Goal: Task Accomplishment & Management: Use online tool/utility

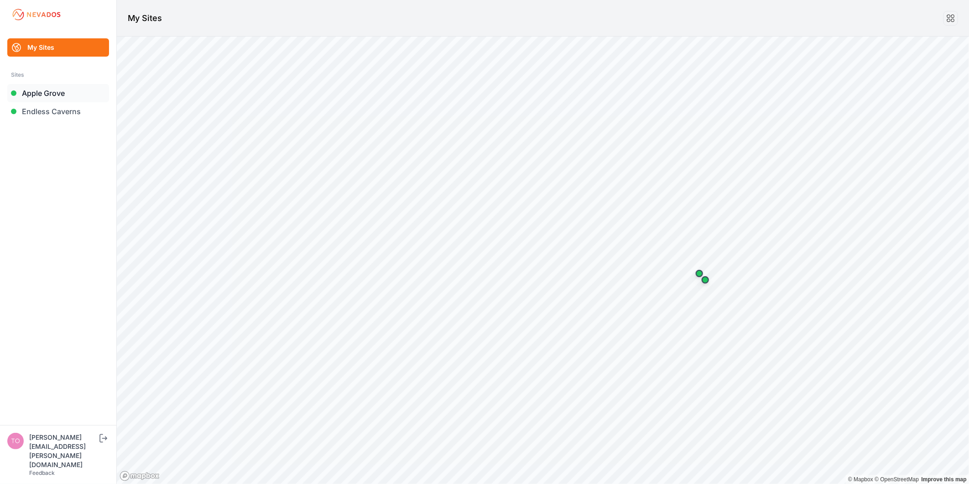
click at [53, 92] on link "Apple Grove" at bounding box center [58, 93] width 102 height 18
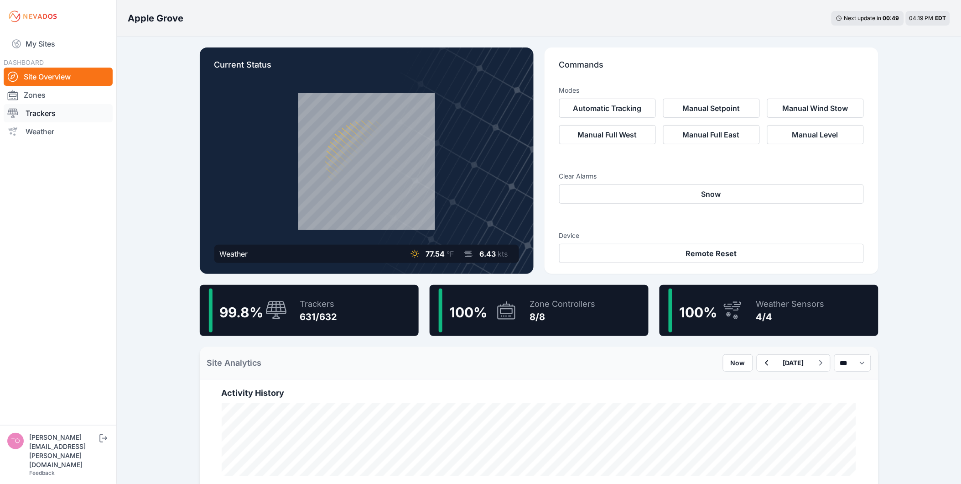
click at [60, 112] on link "Trackers" at bounding box center [58, 113] width 109 height 18
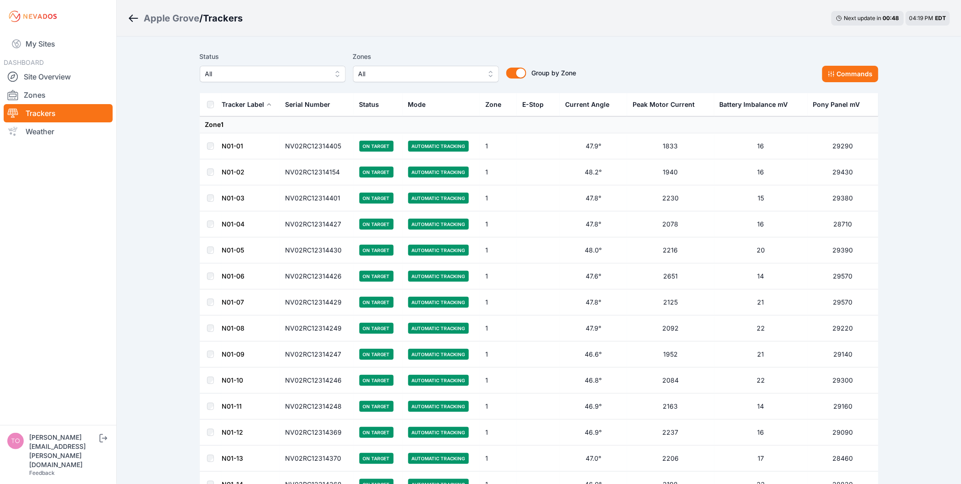
click at [297, 76] on span "All" at bounding box center [266, 73] width 122 height 11
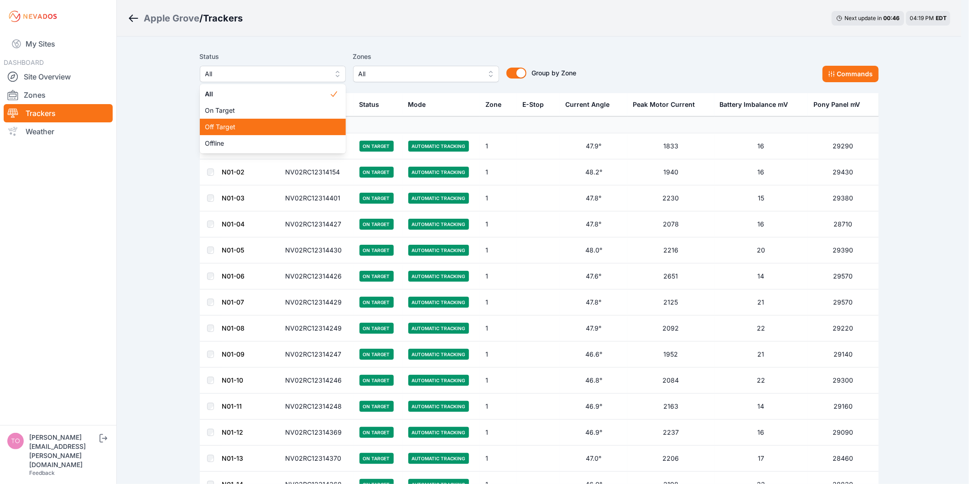
click at [291, 122] on span "Off Target" at bounding box center [267, 126] width 124 height 9
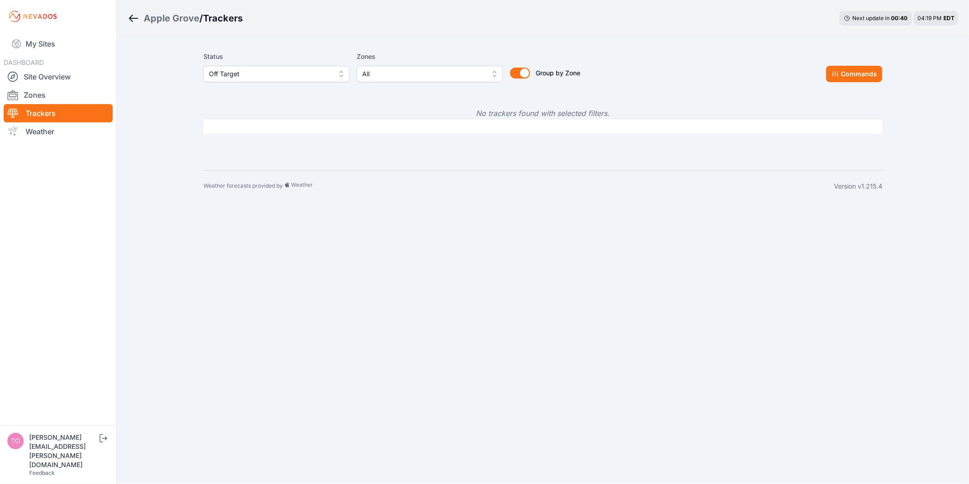
click at [161, 167] on div "Apple Grove / Trackers Next update in 00 : 40 04:19 PM EDT Status Off Target Zo…" at bounding box center [484, 101] width 969 height 202
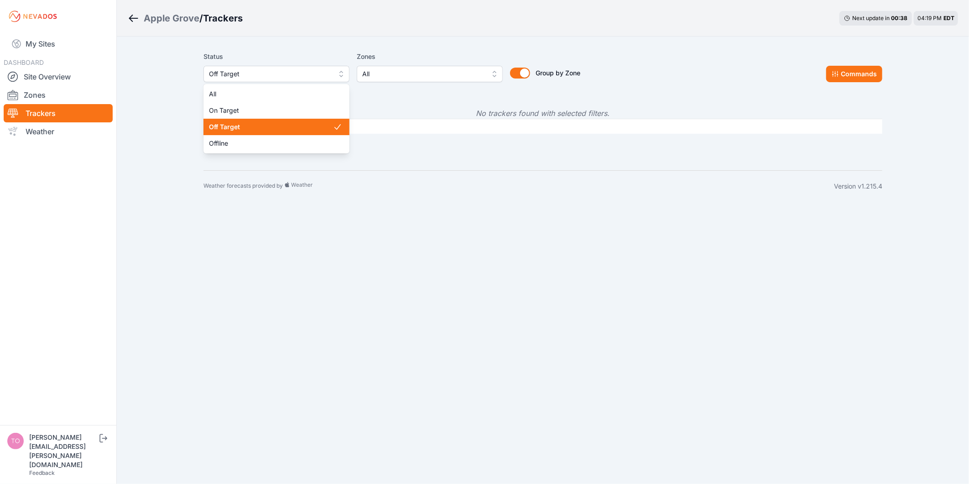
click at [266, 73] on span "Off Target" at bounding box center [270, 73] width 122 height 11
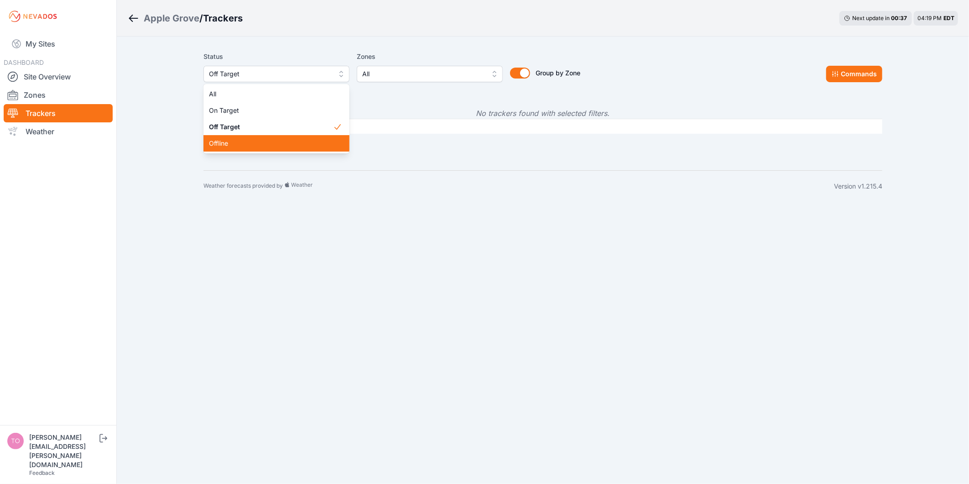
click at [260, 140] on span "Offline" at bounding box center [271, 143] width 124 height 9
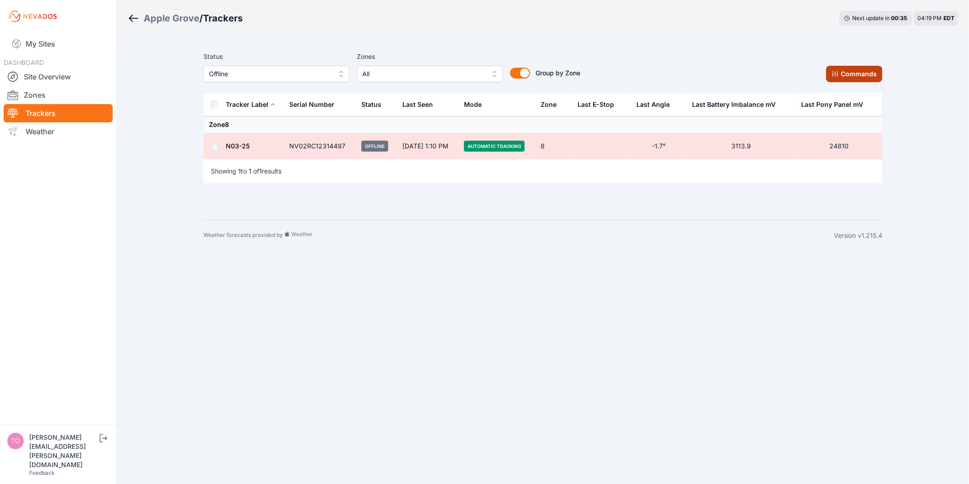
click at [849, 79] on button "Commands" at bounding box center [854, 74] width 56 height 16
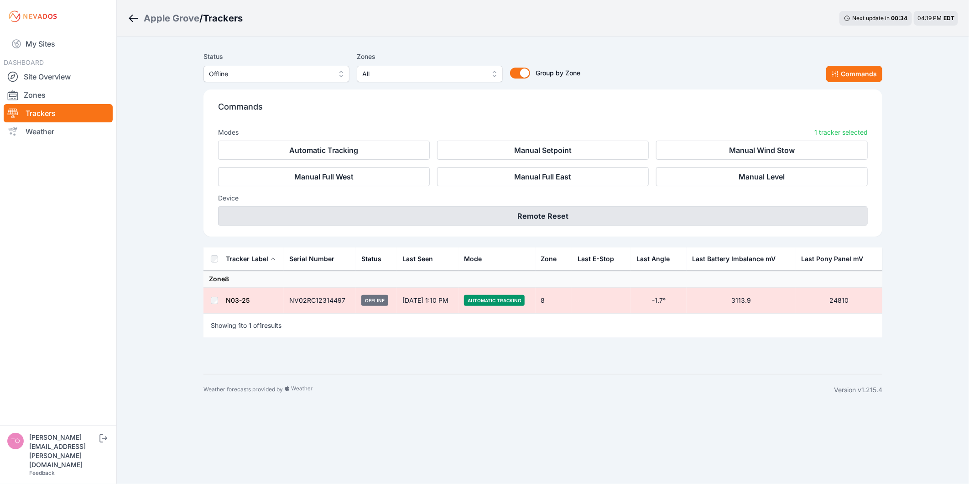
click at [523, 215] on button "Remote Reset" at bounding box center [543, 215] width 650 height 19
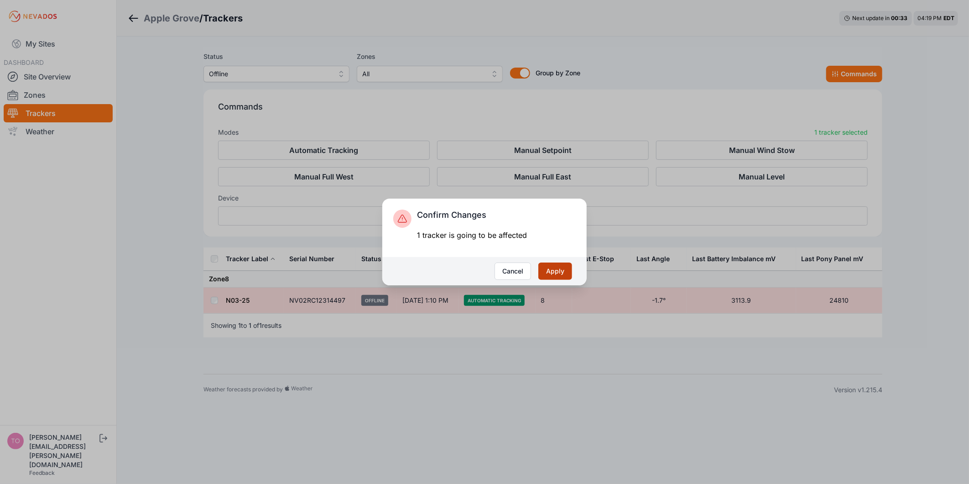
click at [551, 275] on button "Apply" at bounding box center [555, 270] width 34 height 17
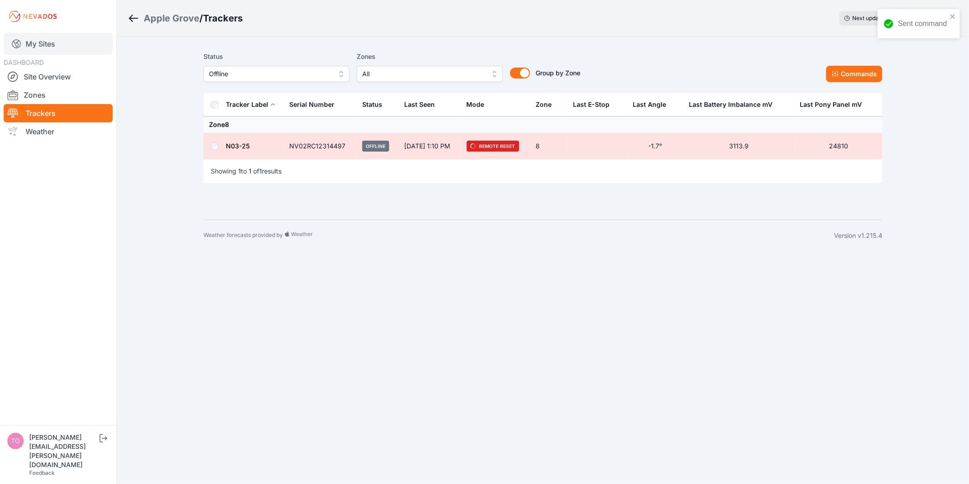
click at [39, 42] on link "My Sites" at bounding box center [58, 44] width 109 height 22
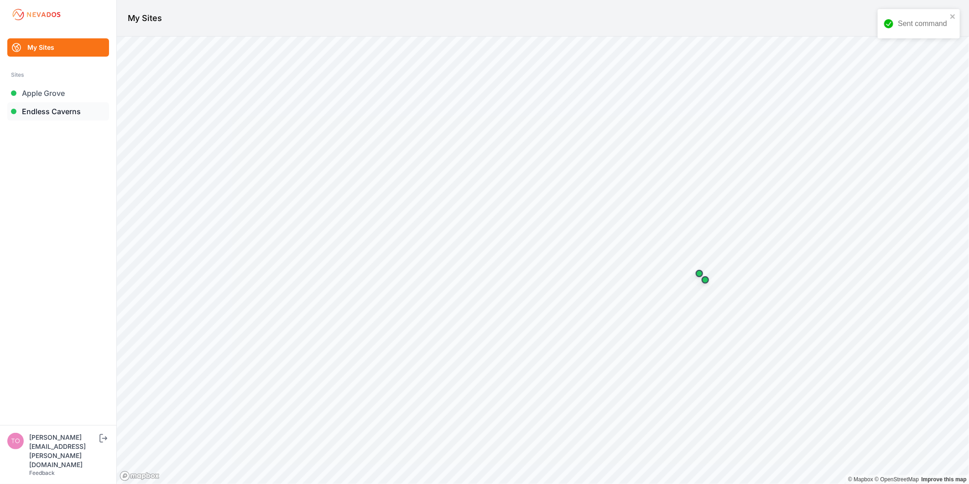
click at [55, 111] on link "Endless Caverns" at bounding box center [58, 111] width 102 height 18
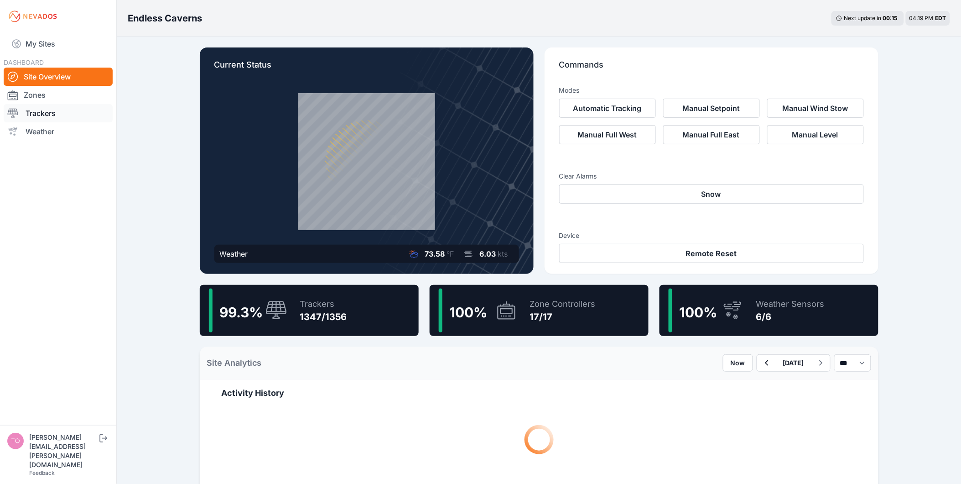
click at [76, 112] on link "Trackers" at bounding box center [58, 113] width 109 height 18
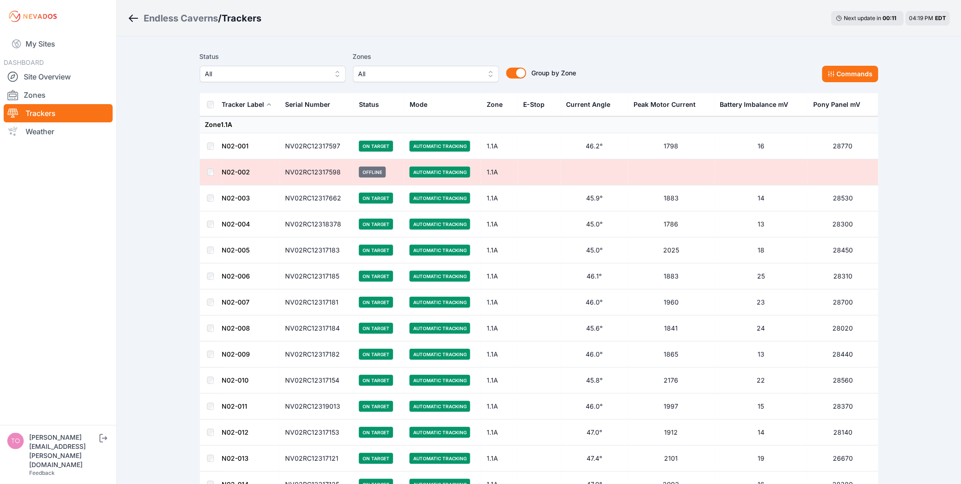
click at [313, 78] on span "All" at bounding box center [266, 73] width 122 height 11
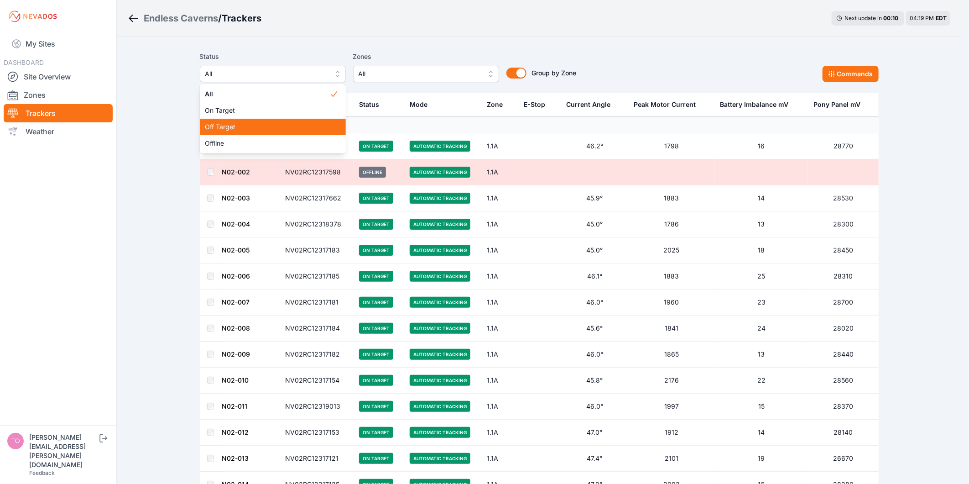
click at [300, 124] on span "Off Target" at bounding box center [267, 126] width 124 height 9
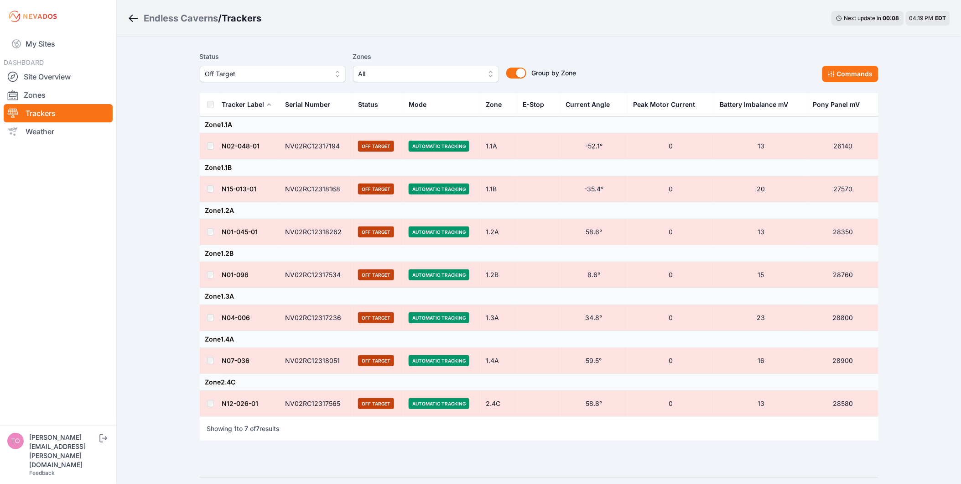
click at [214, 105] on th at bounding box center [211, 104] width 22 height 23
click at [870, 72] on button "Commands" at bounding box center [851, 74] width 56 height 16
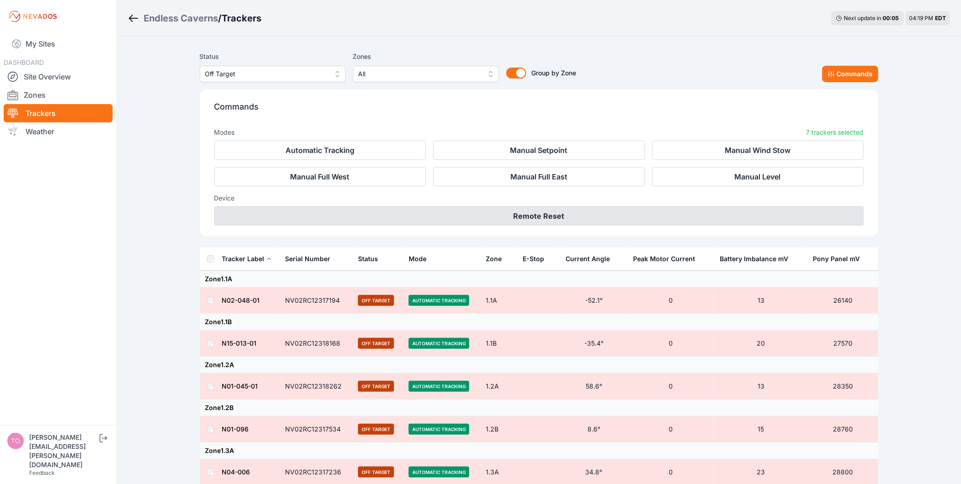
click at [566, 216] on button "Remote Reset" at bounding box center [539, 215] width 650 height 19
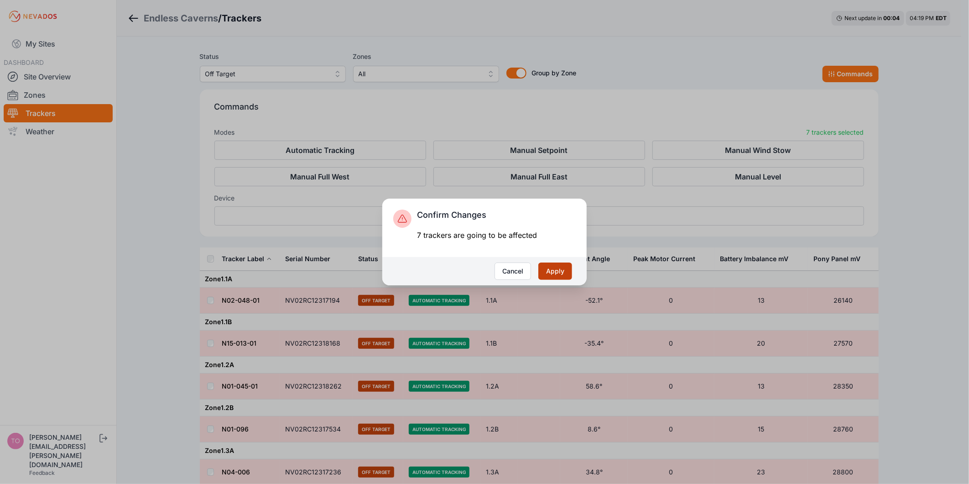
click at [566, 271] on button "Apply" at bounding box center [555, 270] width 34 height 17
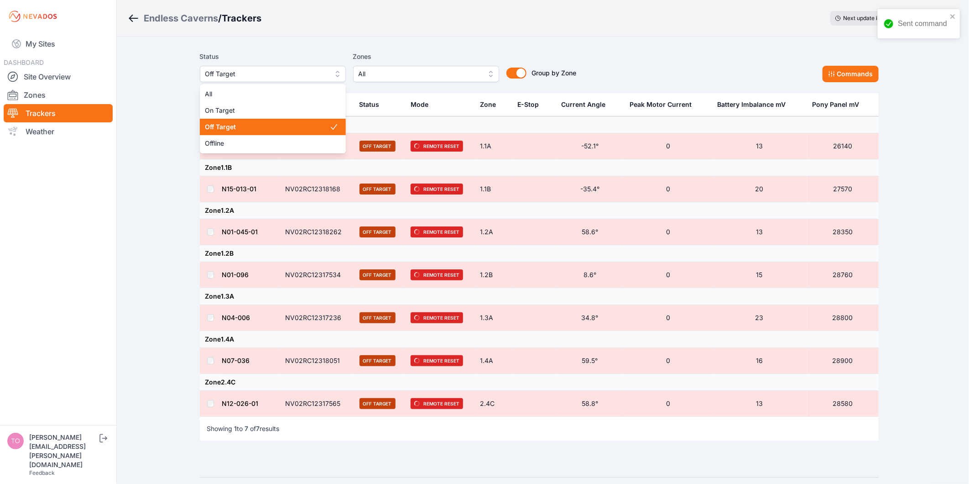
click at [242, 74] on span "Off Target" at bounding box center [266, 73] width 122 height 11
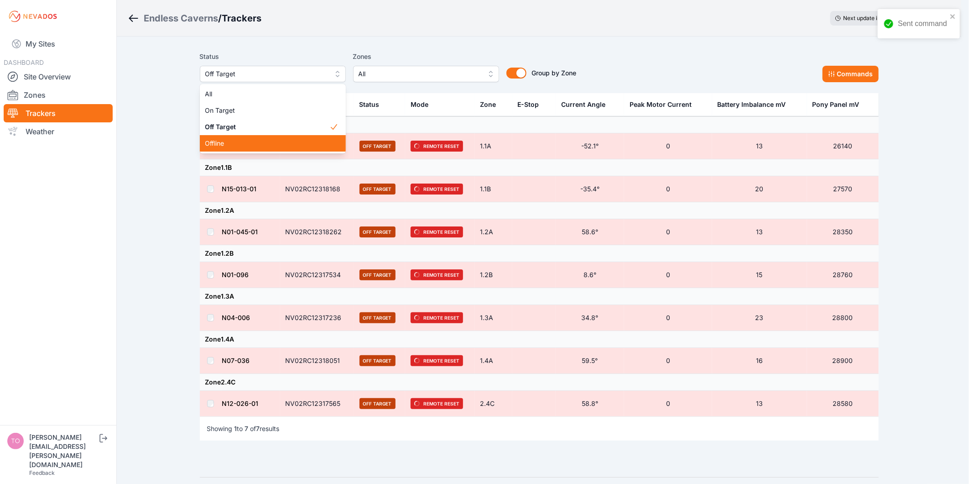
click at [235, 141] on span "Offline" at bounding box center [267, 143] width 124 height 9
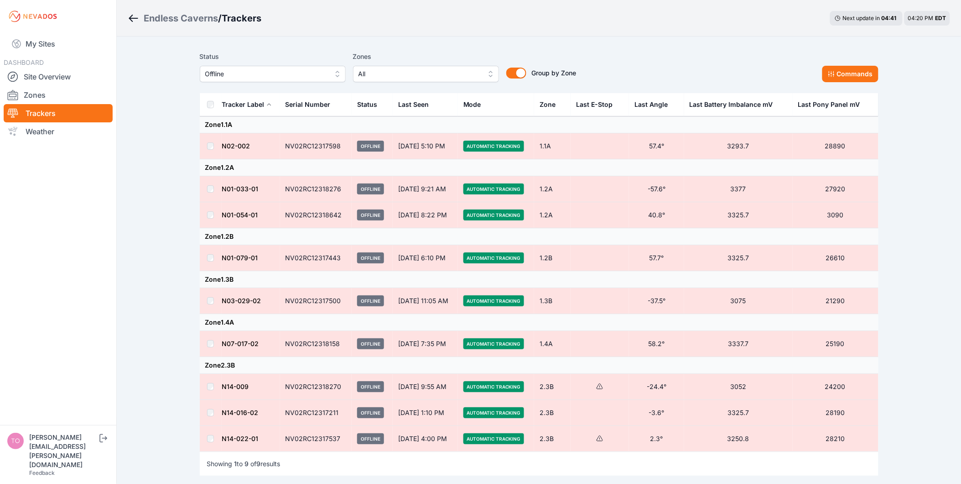
click at [888, 72] on div "Status Offline Zones All Group by Zone Group by Zone Commands Tracker Label Ser…" at bounding box center [539, 273] width 701 height 475
click at [868, 70] on button "Commands" at bounding box center [851, 74] width 56 height 16
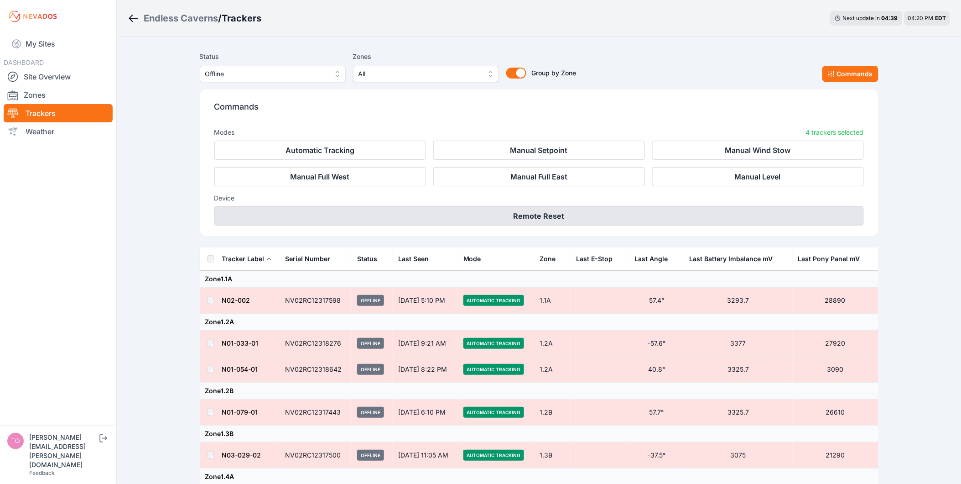
click at [478, 216] on button "Remote Reset" at bounding box center [539, 215] width 650 height 19
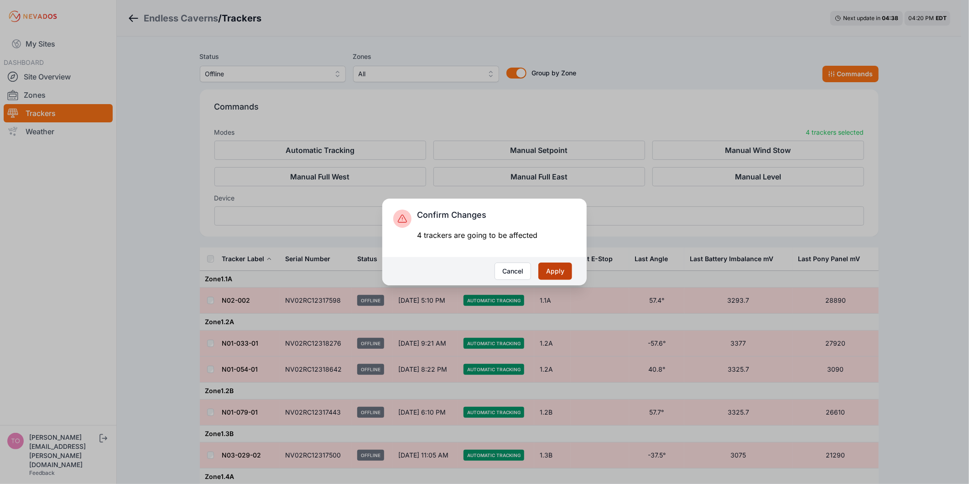
click at [572, 272] on button "Apply" at bounding box center [555, 270] width 34 height 17
